Goal: Task Accomplishment & Management: Complete application form

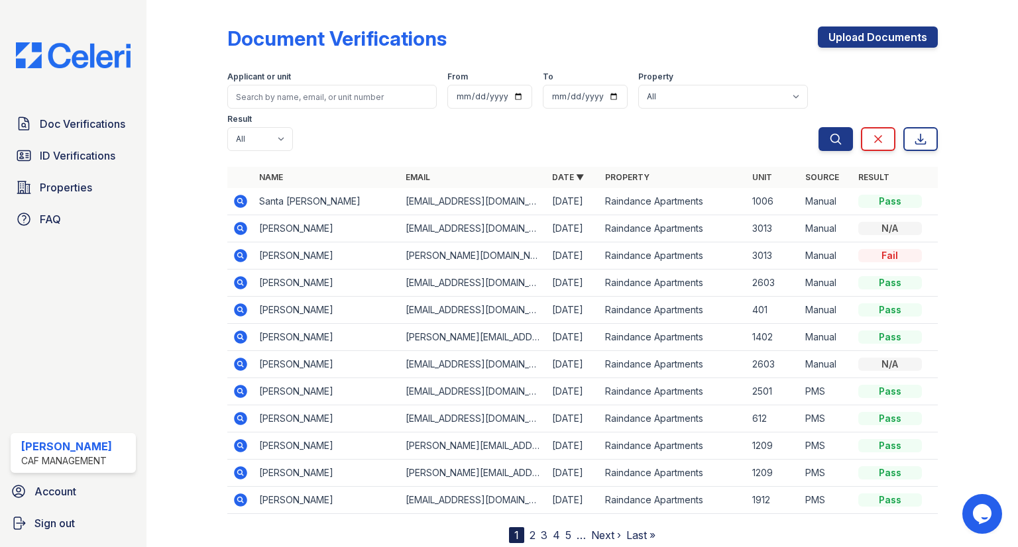
drag, startPoint x: 99, startPoint y: 150, endPoint x: 252, endPoint y: 136, distance: 154.3
click at [99, 150] on span "ID Verifications" at bounding box center [78, 156] width 76 height 16
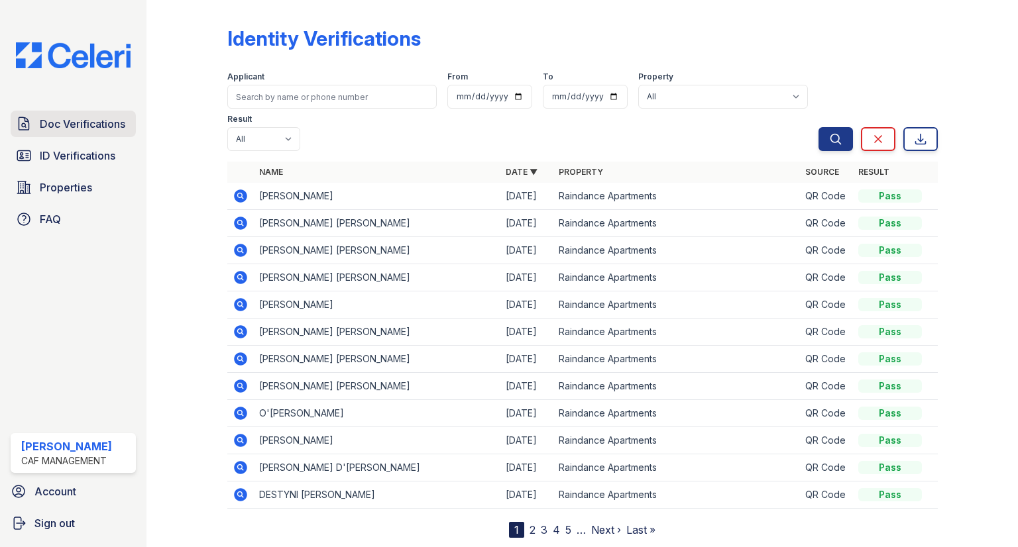
click at [103, 134] on link "Doc Verifications" at bounding box center [73, 124] width 125 height 27
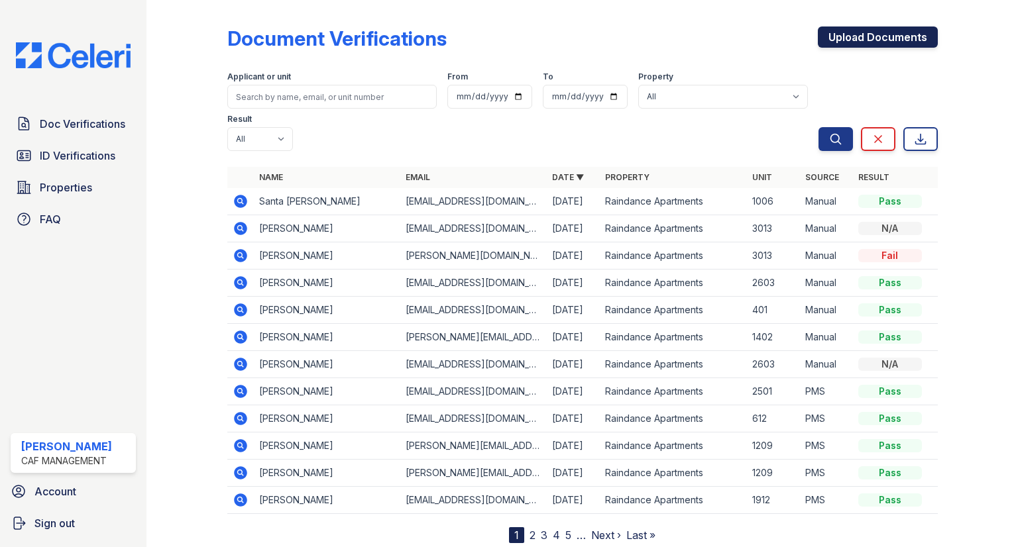
click at [902, 32] on link "Upload Documents" at bounding box center [878, 37] width 120 height 21
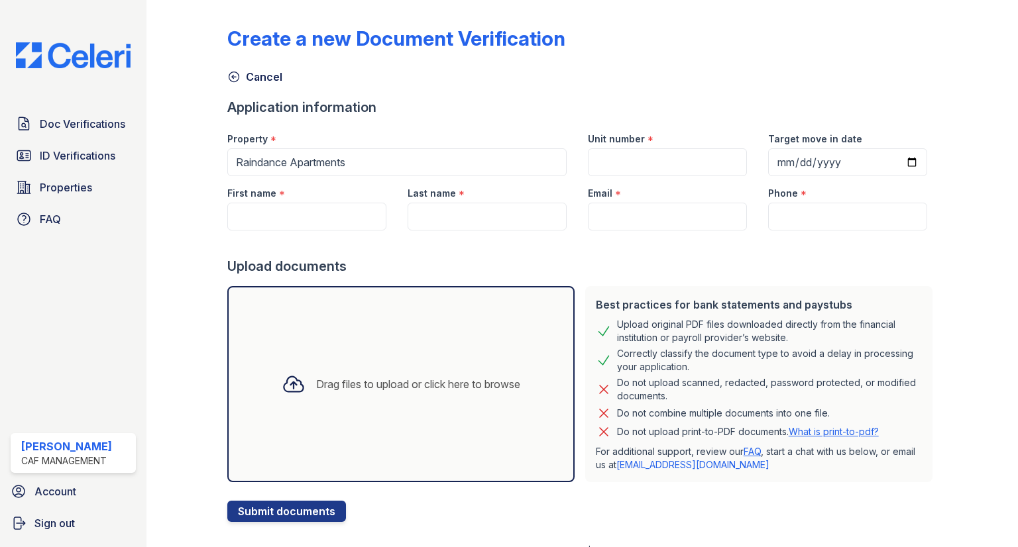
click at [274, 233] on div at bounding box center [582, 244] width 710 height 27
click at [303, 215] on input "First name" at bounding box center [306, 217] width 159 height 28
type input "Camin"
type input "McMurry"
type input "caminray95@gmail.com"
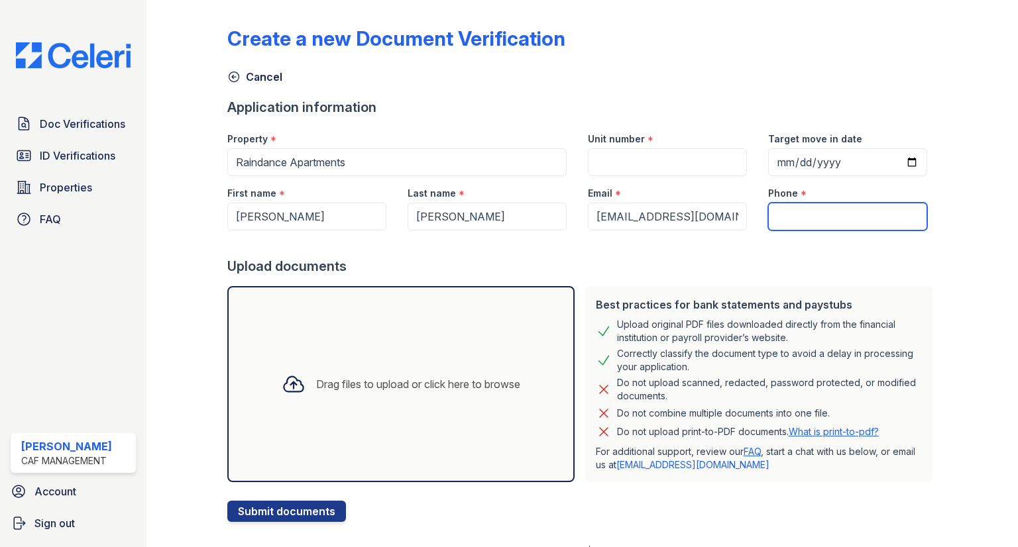
click at [790, 215] on input "Phone" at bounding box center [847, 217] width 159 height 28
paste input "(405) 266-2777"
type input "(405) 266-2777"
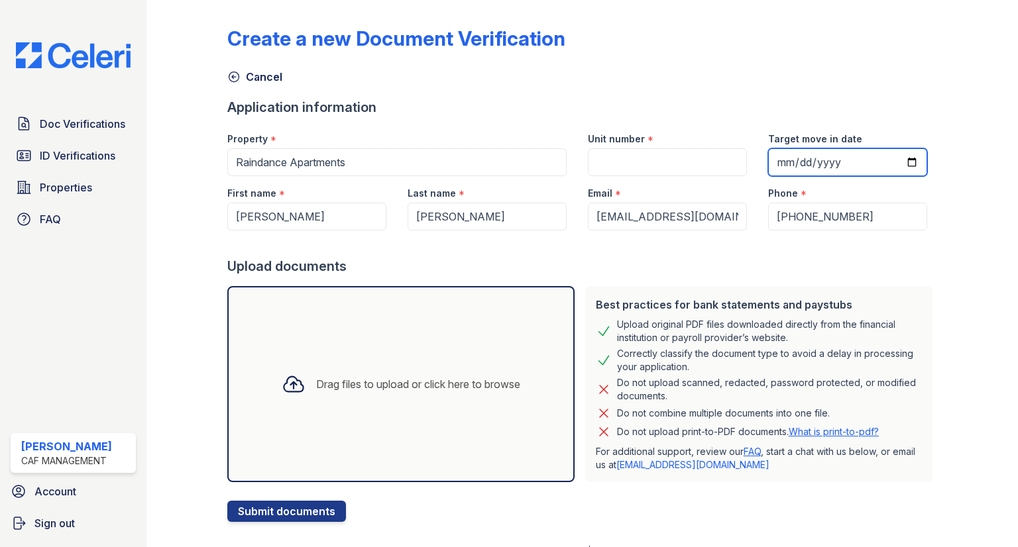
click at [783, 164] on input "Target move in date" at bounding box center [847, 162] width 159 height 28
type input "2025-09-29"
click at [395, 308] on div "Drag files to upload or click here to browse" at bounding box center [400, 384] width 347 height 196
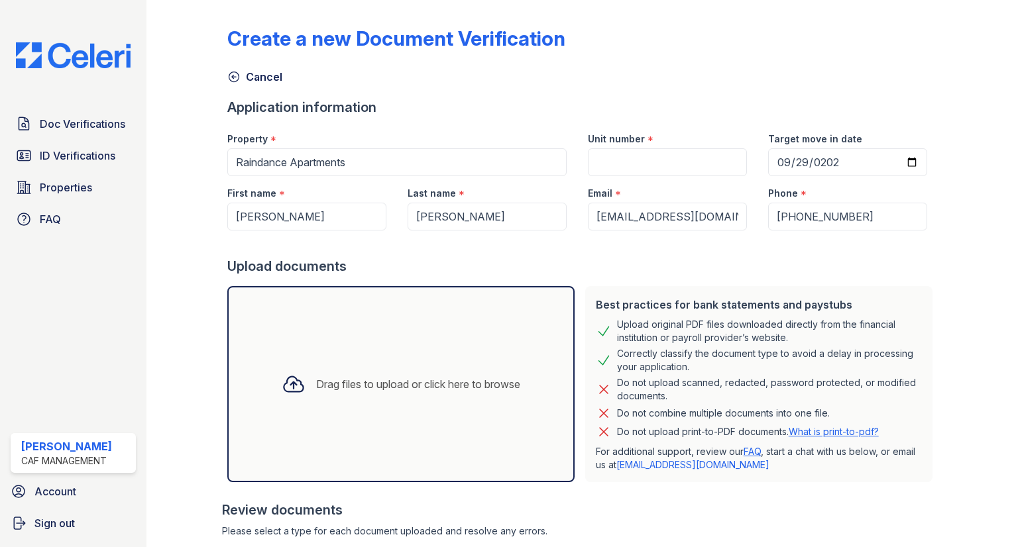
scroll to position [300, 0]
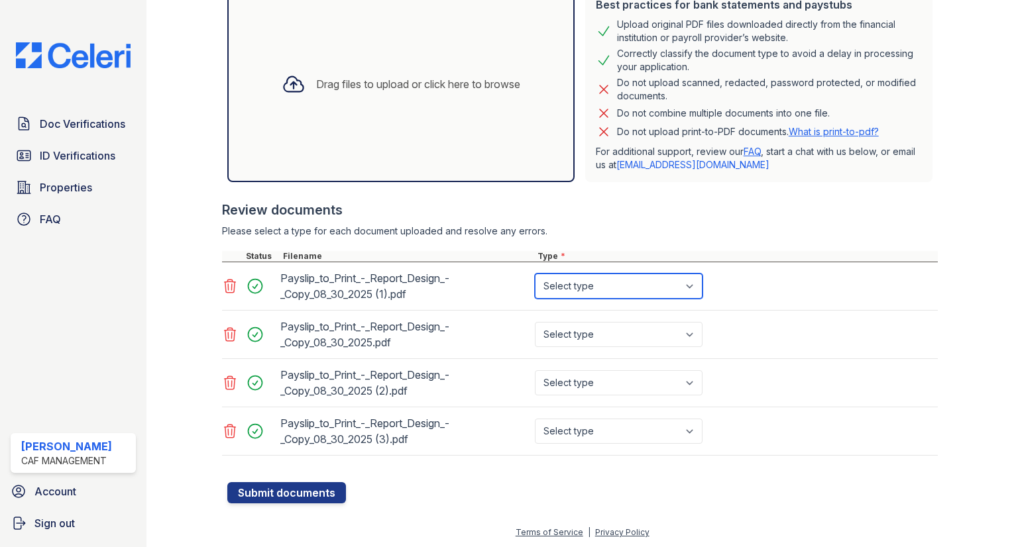
click at [568, 289] on select "Select type Paystub Bank Statement Offer Letter Tax Documents Benefit Award Let…" at bounding box center [619, 286] width 168 height 25
select select "paystub"
click at [535, 274] on select "Select type Paystub Bank Statement Offer Letter Tax Documents Benefit Award Let…" at bounding box center [619, 286] width 168 height 25
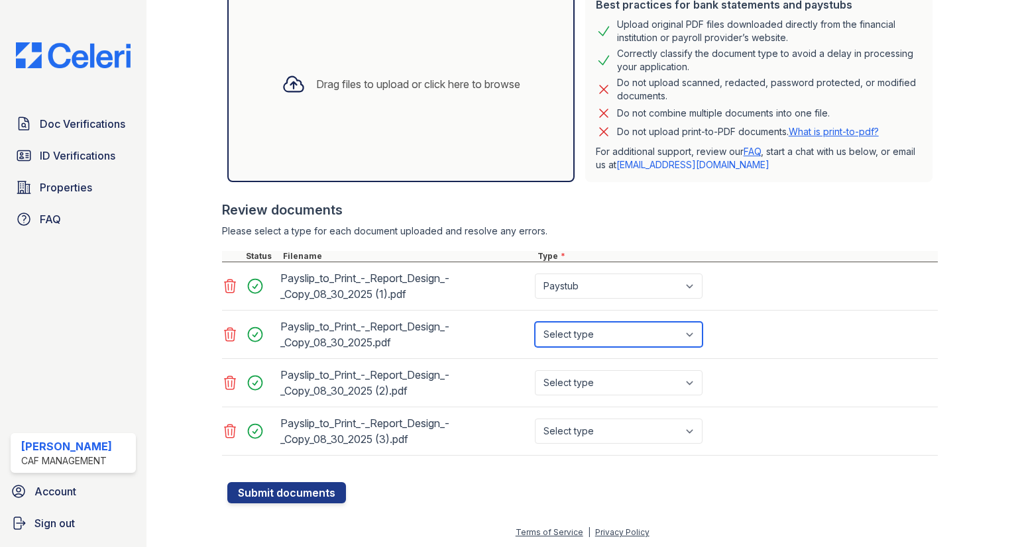
drag, startPoint x: 574, startPoint y: 319, endPoint x: 557, endPoint y: 323, distance: 18.3
click at [557, 323] on select "Select type Paystub Bank Statement Offer Letter Tax Documents Benefit Award Let…" at bounding box center [619, 334] width 168 height 25
select select "paystub"
click at [535, 322] on select "Select type Paystub Bank Statement Offer Letter Tax Documents Benefit Award Let…" at bounding box center [619, 334] width 168 height 25
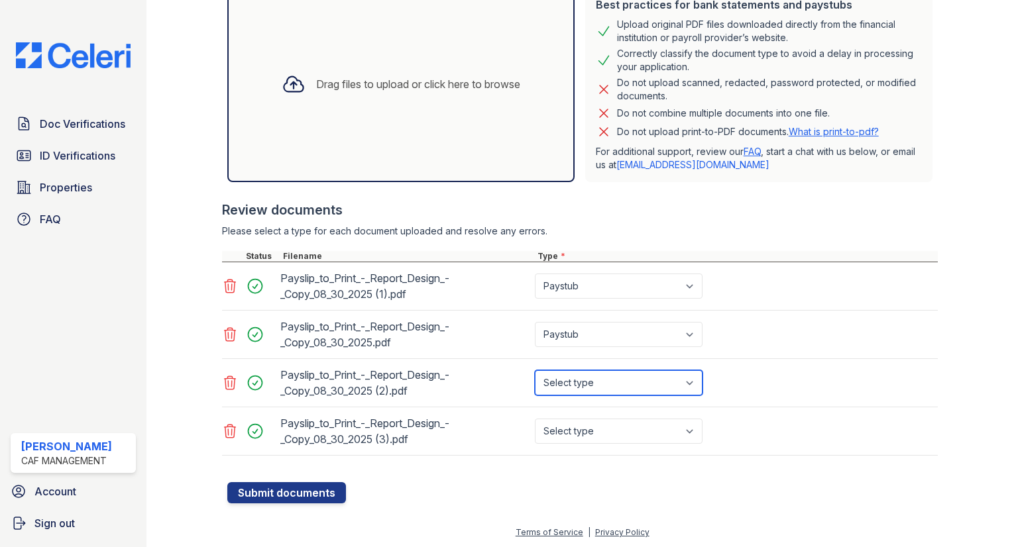
click at [557, 384] on select "Select type Paystub Bank Statement Offer Letter Tax Documents Benefit Award Let…" at bounding box center [619, 382] width 168 height 25
select select "paystub"
click at [535, 370] on select "Select type Paystub Bank Statement Offer Letter Tax Documents Benefit Award Let…" at bounding box center [619, 382] width 168 height 25
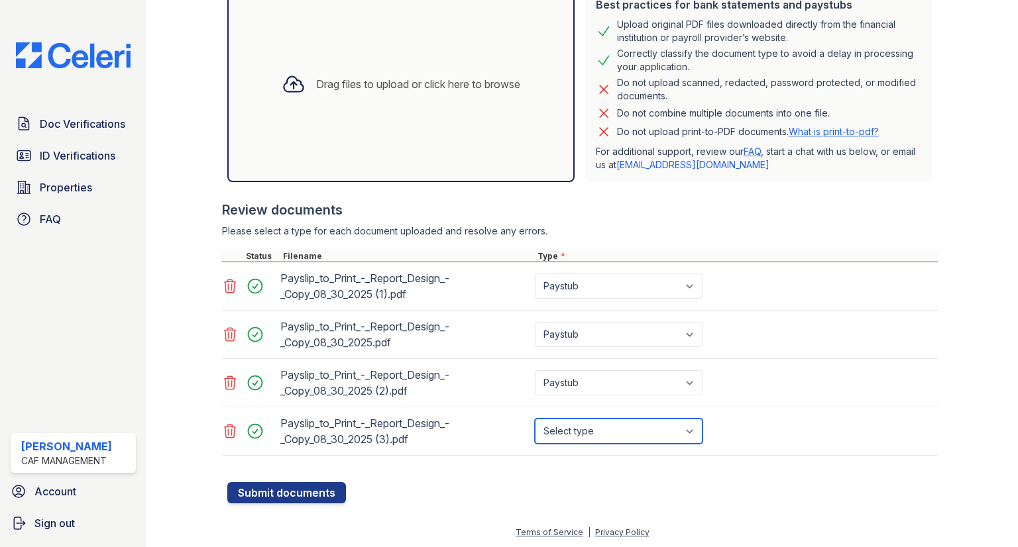
drag, startPoint x: 562, startPoint y: 424, endPoint x: 541, endPoint y: 419, distance: 21.7
click at [541, 419] on select "Select type Paystub Bank Statement Offer Letter Tax Documents Benefit Award Let…" at bounding box center [619, 431] width 168 height 25
select select "paystub"
click at [535, 419] on select "Select type Paystub Bank Statement Offer Letter Tax Documents Benefit Award Let…" at bounding box center [619, 431] width 168 height 25
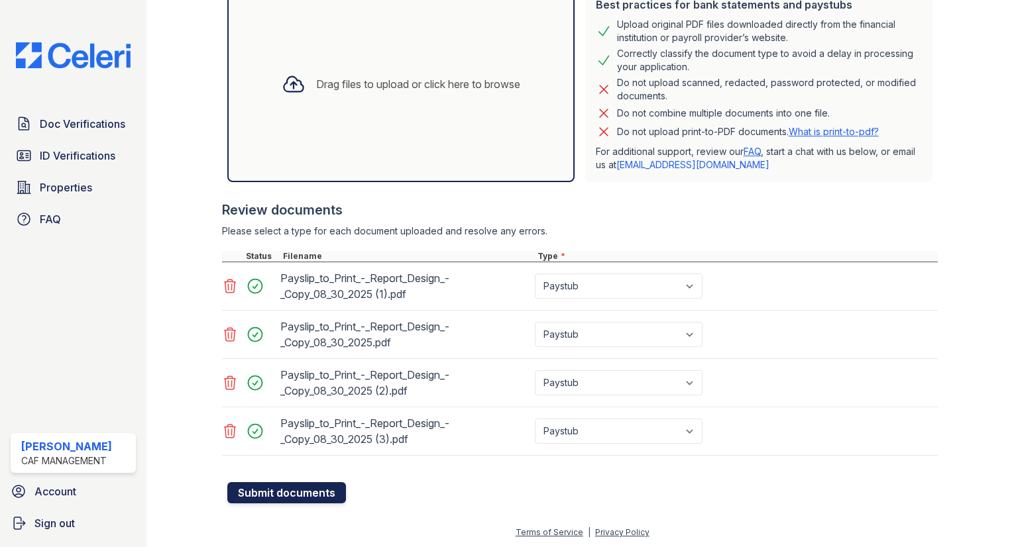
click at [269, 488] on button "Submit documents" at bounding box center [286, 492] width 119 height 21
click at [200, 0] on html "Doc Verifications ID Verifications Properties FAQ Natasha Arreaga CAF Managemen…" at bounding box center [509, 273] width 1018 height 547
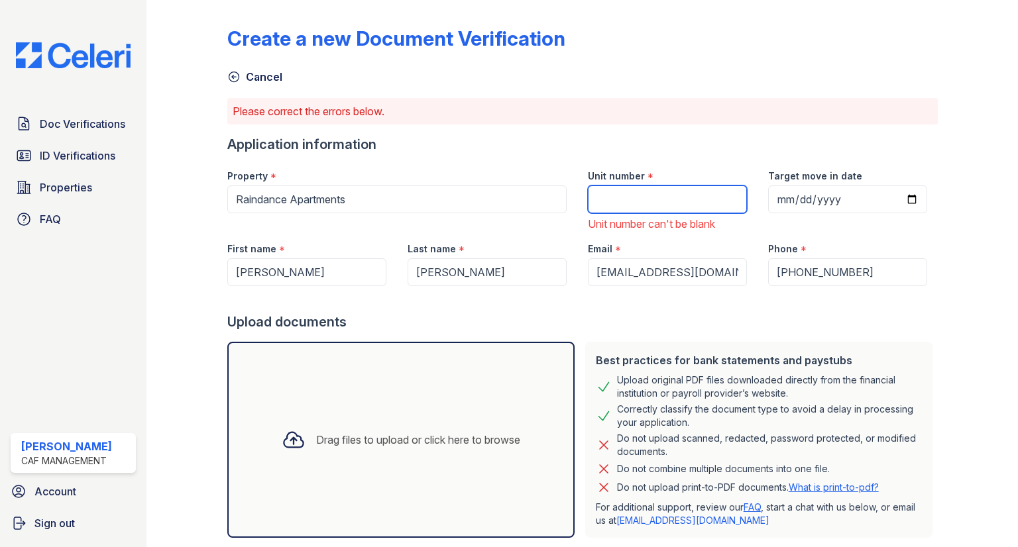
click at [625, 205] on input "Unit number" at bounding box center [667, 200] width 159 height 28
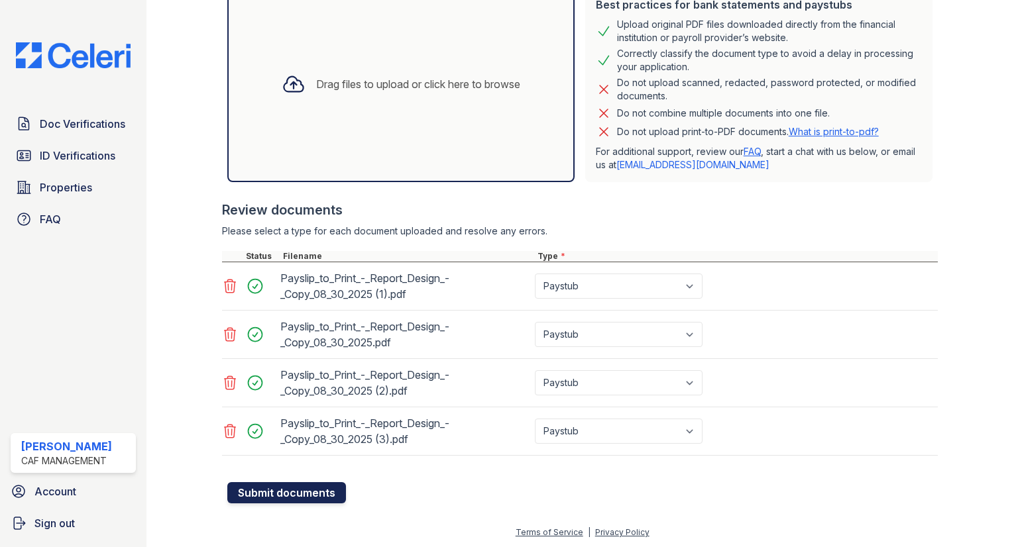
type input "2912"
click at [305, 491] on button "Submit documents" at bounding box center [286, 492] width 119 height 21
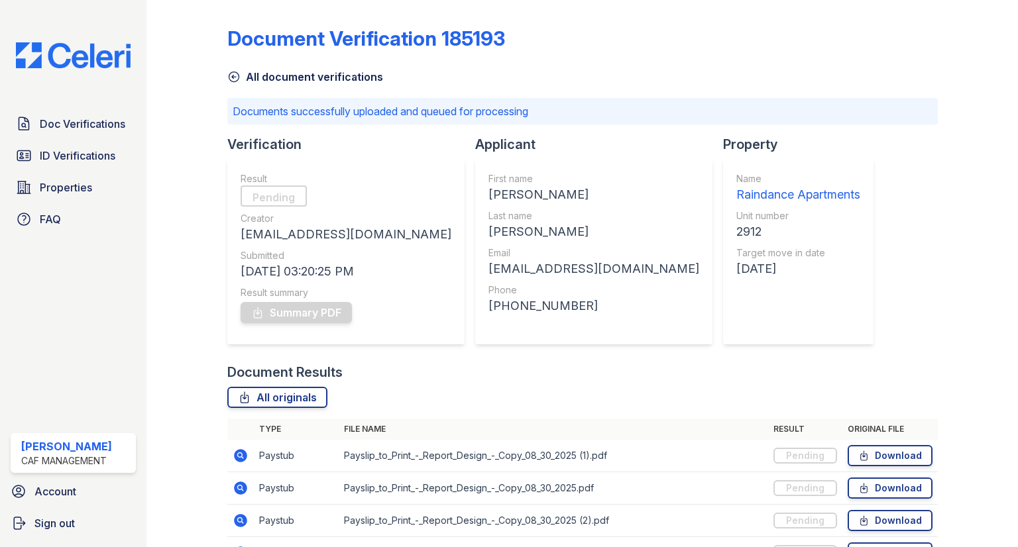
scroll to position [80, 0]
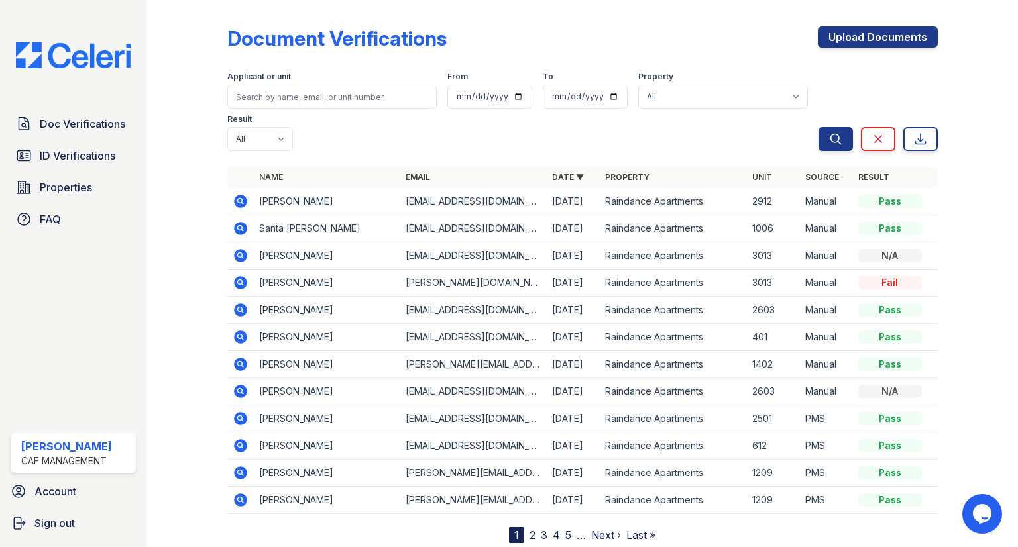
click at [241, 199] on icon at bounding box center [241, 201] width 16 height 16
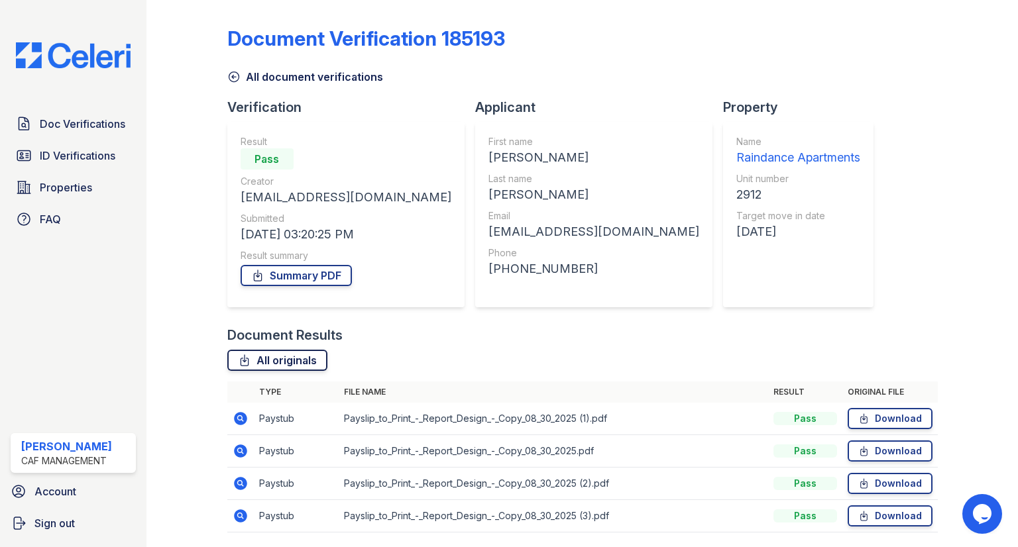
click at [295, 367] on link "All originals" at bounding box center [277, 360] width 100 height 21
click at [327, 285] on link "Summary PDF" at bounding box center [295, 275] width 111 height 21
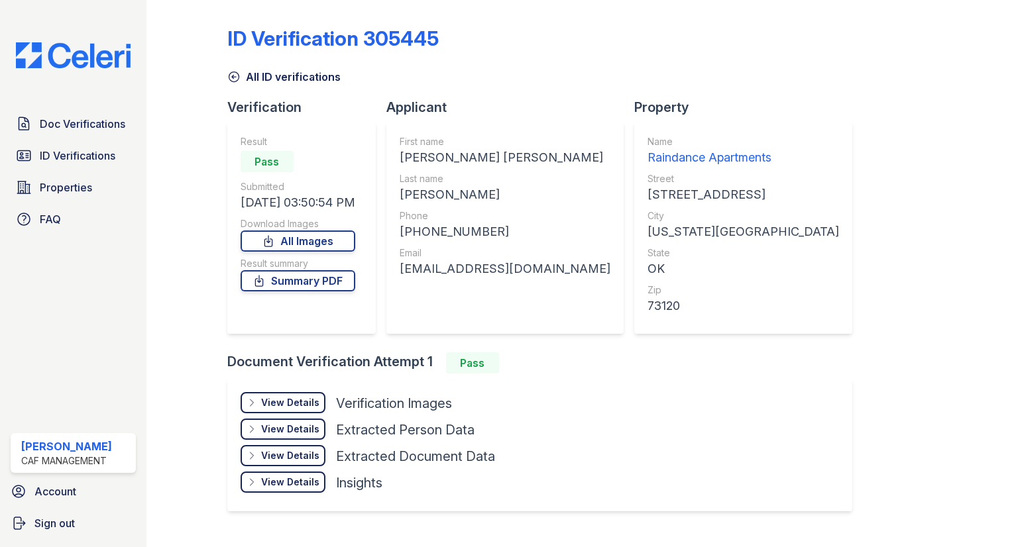
click at [533, 350] on div "Applicant First name [PERSON_NAME] [PERSON_NAME] Last name [PERSON_NAME] Phone …" at bounding box center [510, 225] width 248 height 254
click at [469, 232] on div "[PHONE_NUMBER]" at bounding box center [505, 232] width 211 height 19
click at [469, 231] on div "[PHONE_NUMBER]" at bounding box center [505, 232] width 211 height 19
copy div "14052019604"
click at [509, 267] on div "[EMAIL_ADDRESS][DOMAIN_NAME]" at bounding box center [505, 269] width 211 height 19
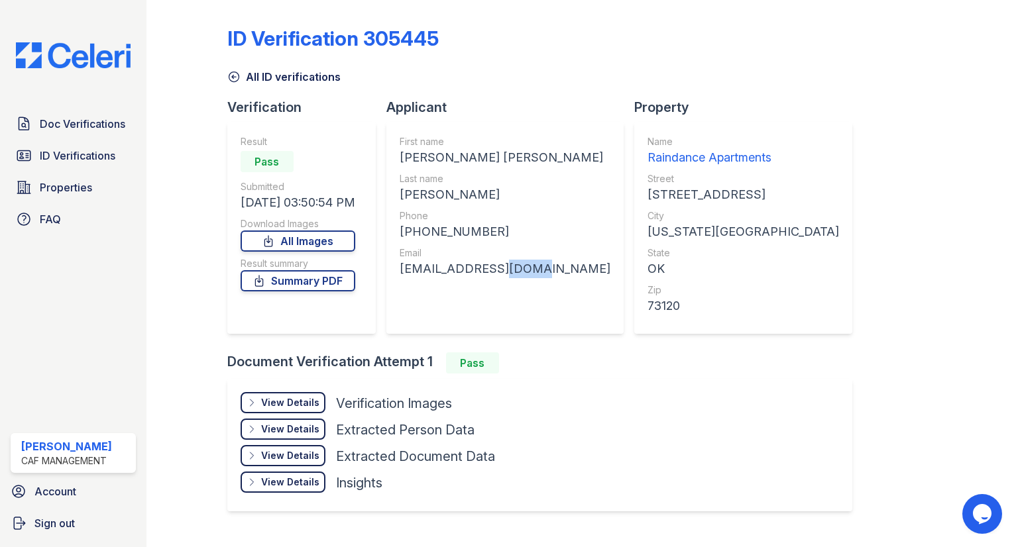
click at [509, 267] on div "[EMAIL_ADDRESS][DOMAIN_NAME]" at bounding box center [505, 269] width 211 height 19
copy div "[EMAIL_ADDRESS][DOMAIN_NAME]"
